Goal: Transaction & Acquisition: Purchase product/service

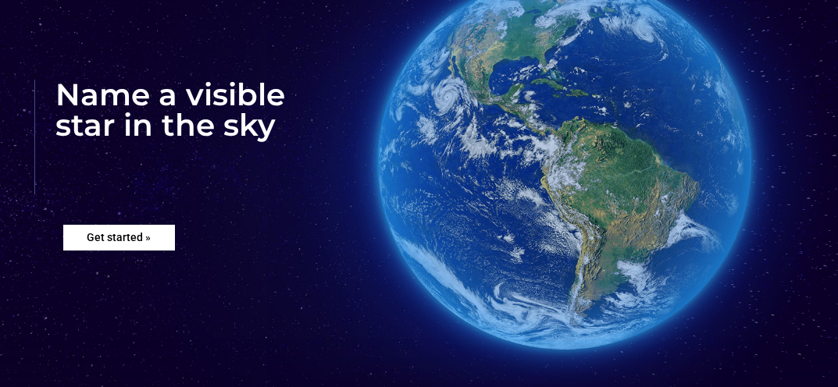
click at [127, 241] on rs-layer "Get started »" at bounding box center [118, 237] width 111 height 25
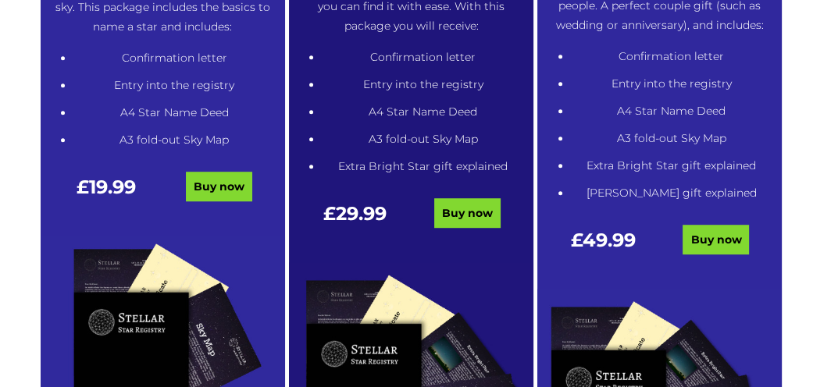
scroll to position [905, 0]
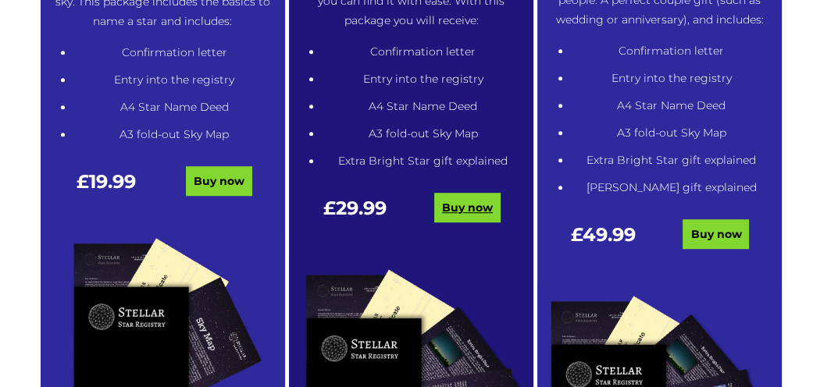
click at [472, 214] on link "Buy now" at bounding box center [467, 208] width 66 height 30
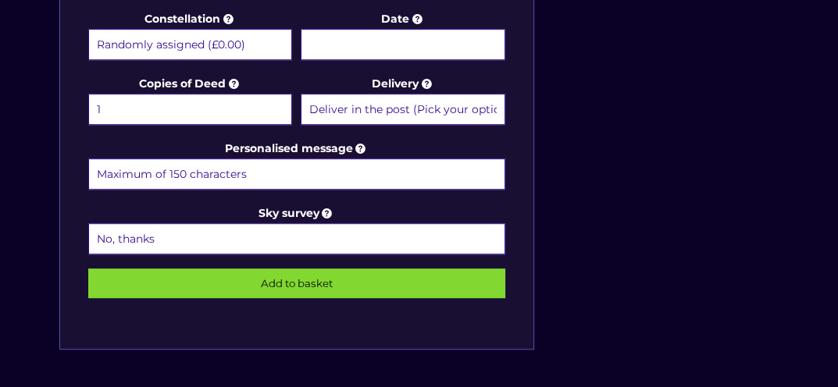
scroll to position [868, 0]
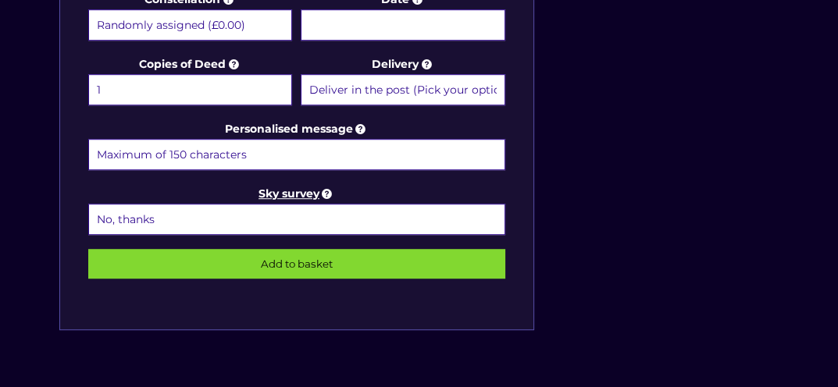
click at [327, 189] on icon at bounding box center [327, 194] width 16 height 14
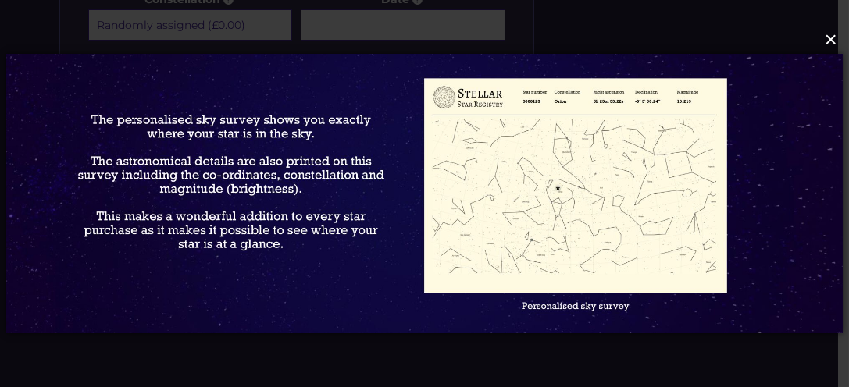
click at [837, 47] on button "×" at bounding box center [423, 40] width 837 height 34
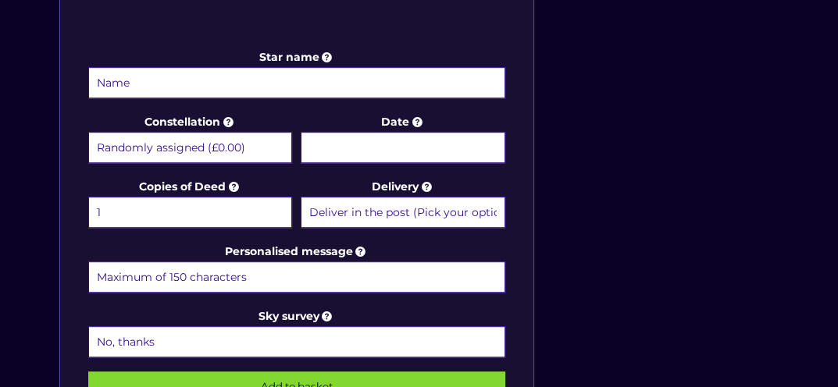
scroll to position [723, 0]
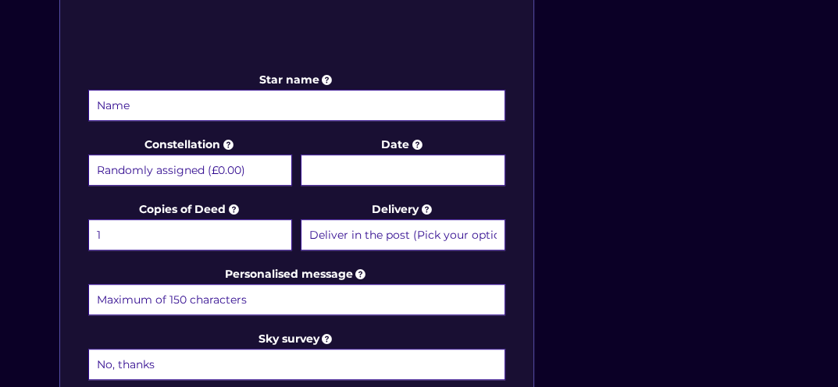
click at [143, 111] on input "Star name" at bounding box center [296, 105] width 417 height 31
click at [140, 164] on select "Randomly assigned (£0.00) Aquarius - 20 Jan - 18 Feb (+£9.99) Aries - 21 Mar - …" at bounding box center [190, 170] width 205 height 31
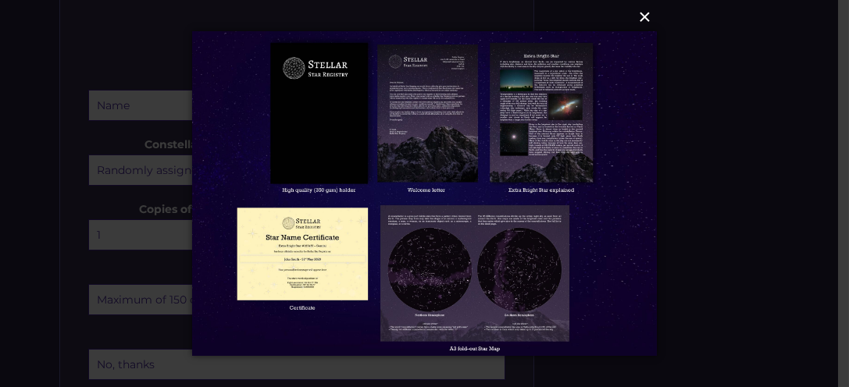
click at [648, 19] on button "×" at bounding box center [423, 17] width 464 height 34
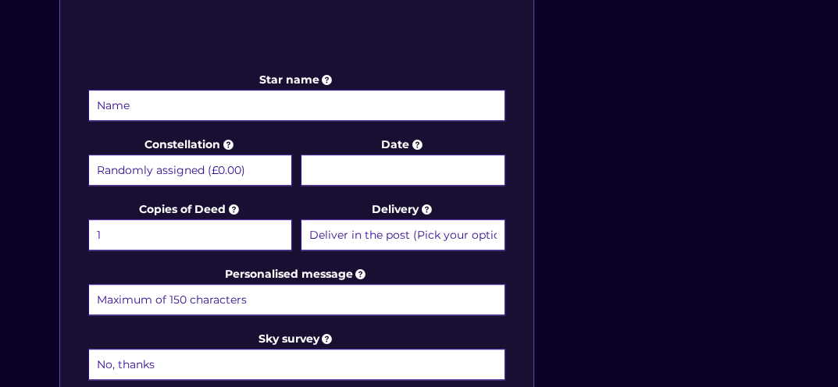
click at [398, 166] on input "Date" at bounding box center [403, 170] width 205 height 31
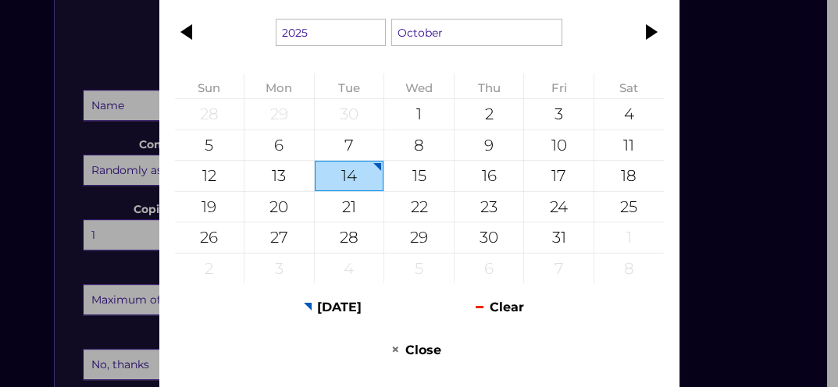
click at [749, 248] on div "1925 1926 1927 1928 1929 1930 1931 1932 1933 1934 1935 1936 1937 1938 1939 1940…" at bounding box center [419, 193] width 838 height 387
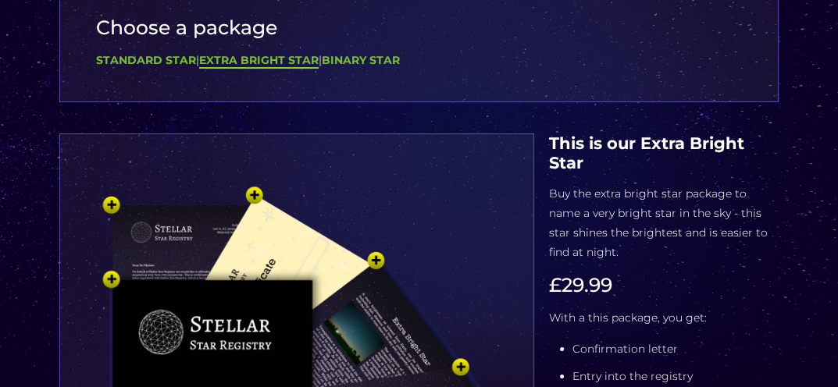
scroll to position [72, 0]
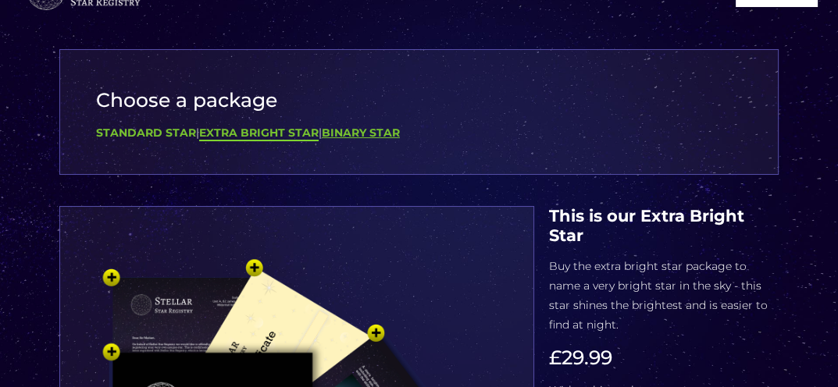
click at [375, 128] on b "Binary Star" at bounding box center [361, 133] width 78 height 14
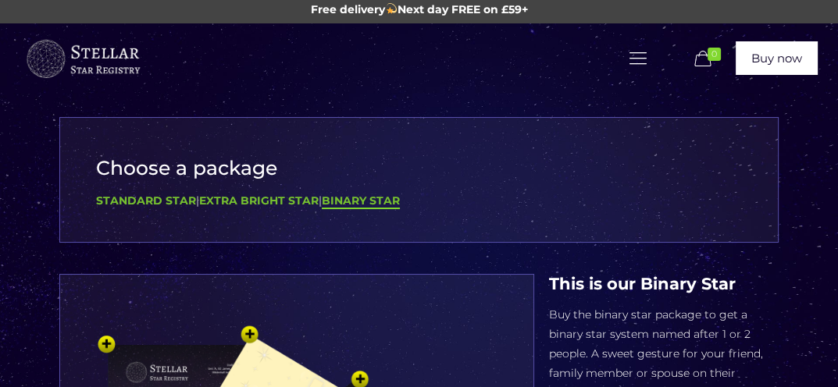
scroll to position [0, 0]
